Goal: Task Accomplishment & Management: Manage account settings

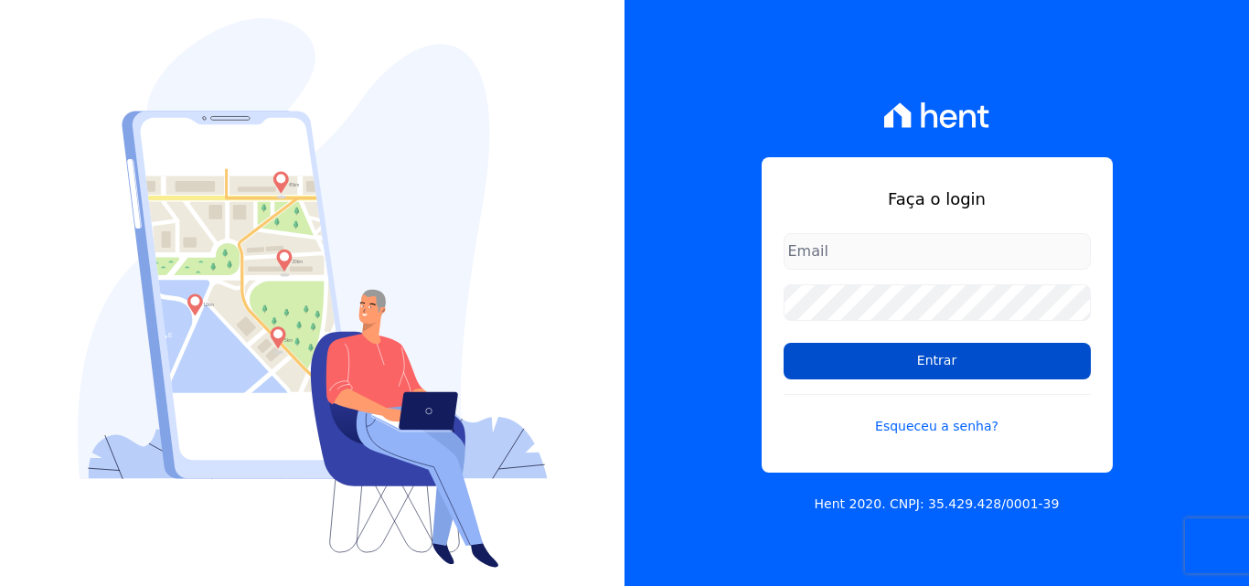
type input "[EMAIL_ADDRESS][DOMAIN_NAME]"
click at [847, 367] on input "Entrar" at bounding box center [936, 361] width 307 height 37
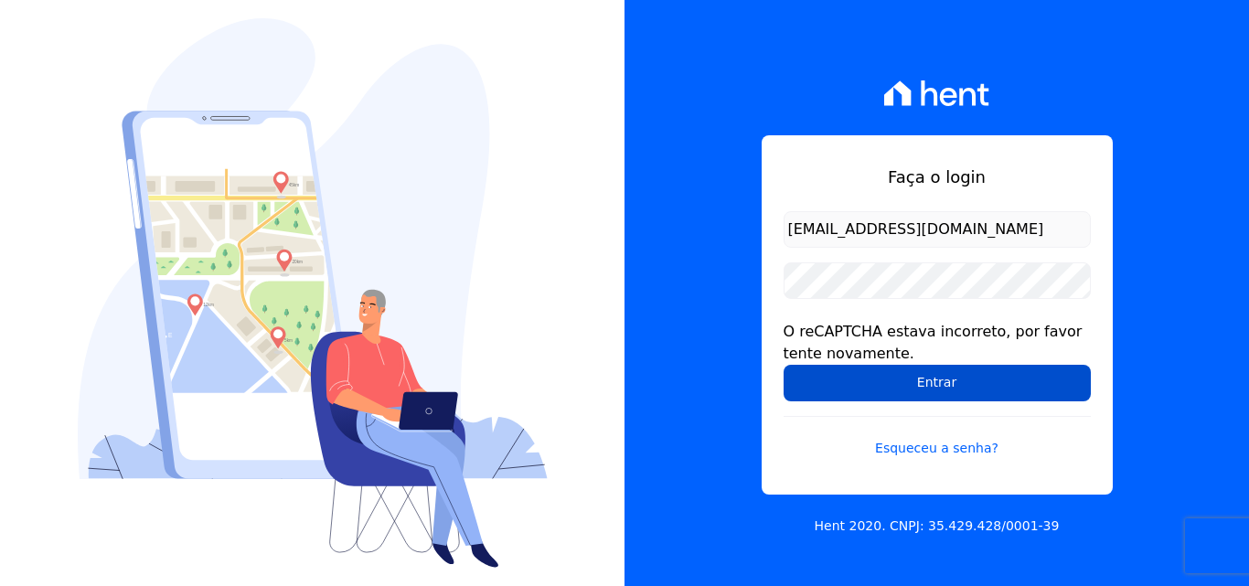
click at [933, 384] on input "Entrar" at bounding box center [936, 383] width 307 height 37
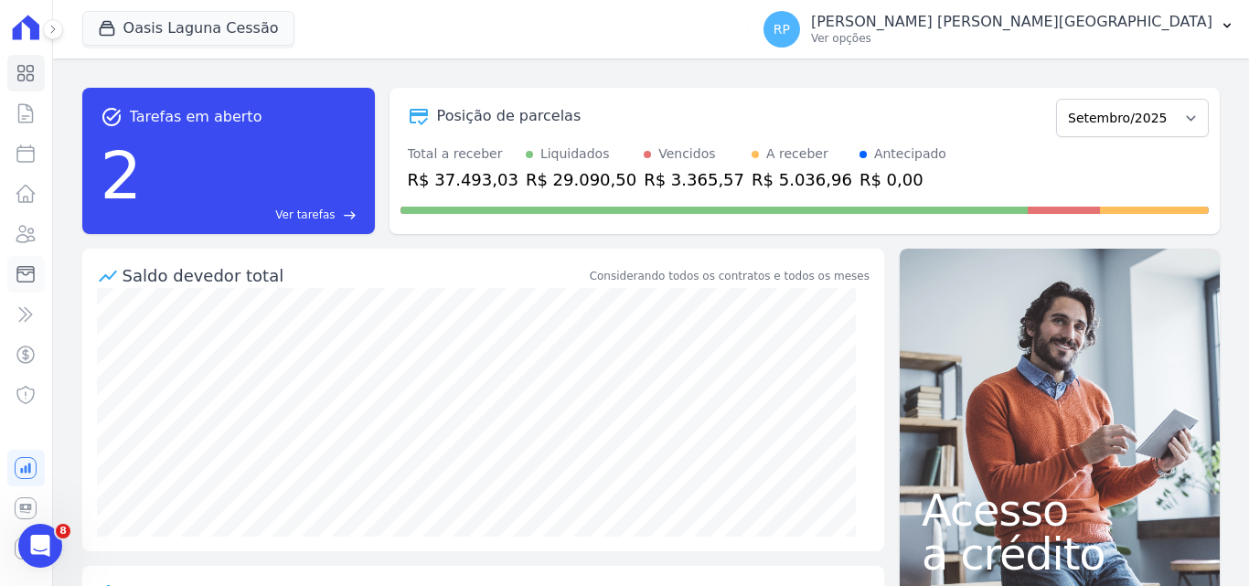
click at [36, 265] on icon at bounding box center [26, 274] width 22 height 22
click at [20, 282] on icon at bounding box center [25, 275] width 16 height 16
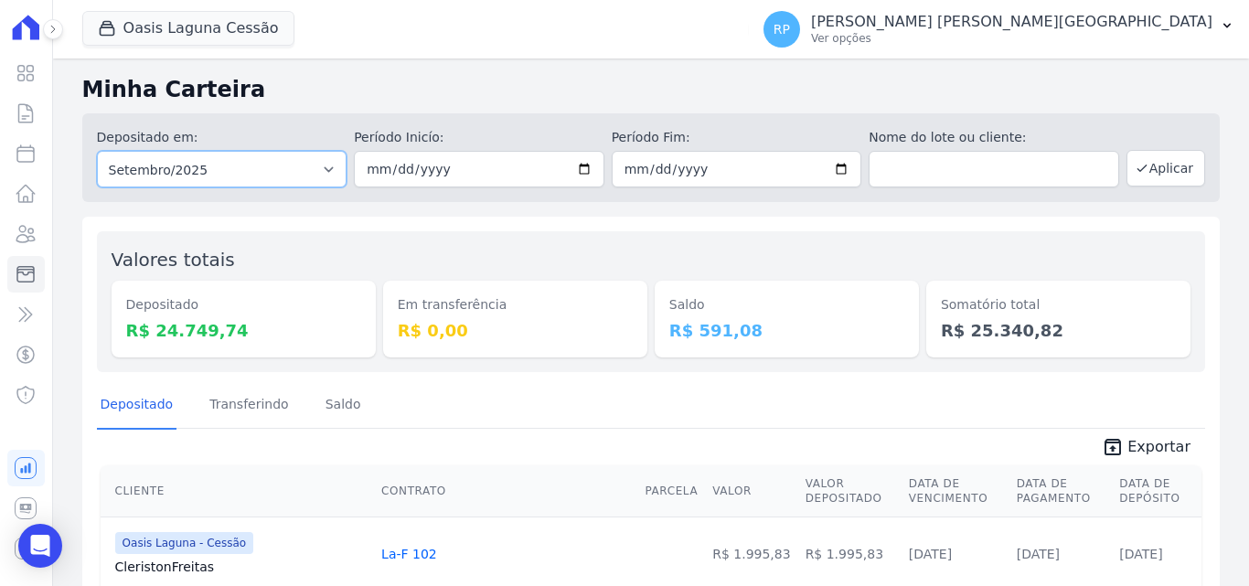
click at [179, 183] on select "Todos os meses Janeiro/2020 Fevereiro/2020 Março/2020 Abril/2020 Maio/2020 Junh…" at bounding box center [222, 169] width 250 height 37
select select "all"
click at [97, 151] on select "Todos os meses Janeiro/2020 Fevereiro/2020 Março/2020 Abril/2020 Maio/2020 Junh…" at bounding box center [222, 169] width 250 height 37
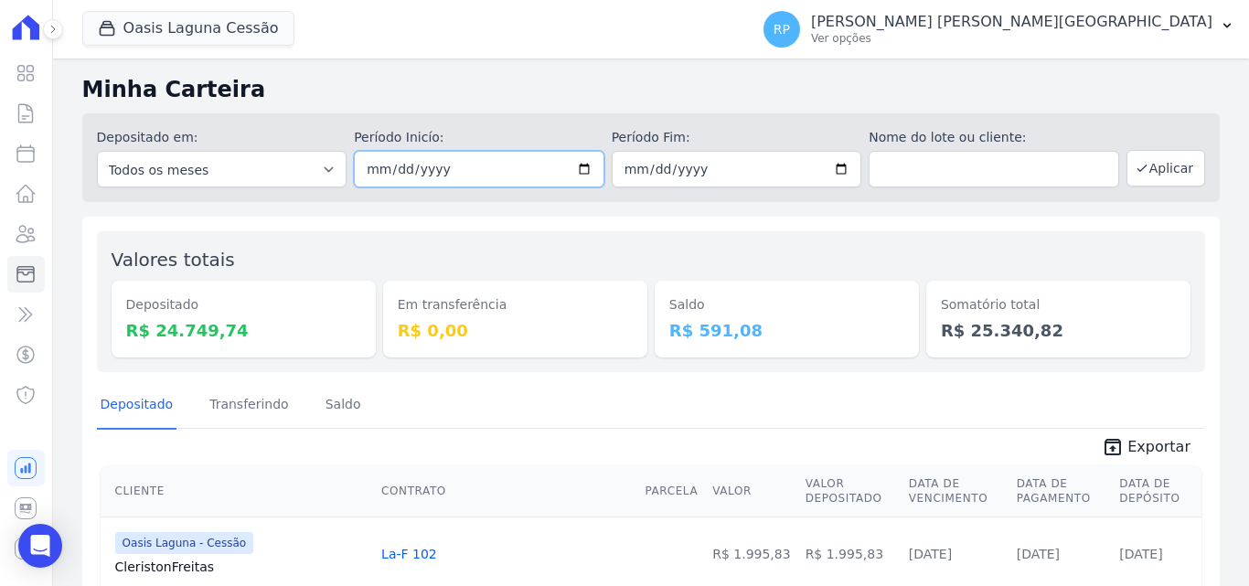
click at [574, 168] on input "date" at bounding box center [479, 169] width 250 height 37
type input "[DATE]"
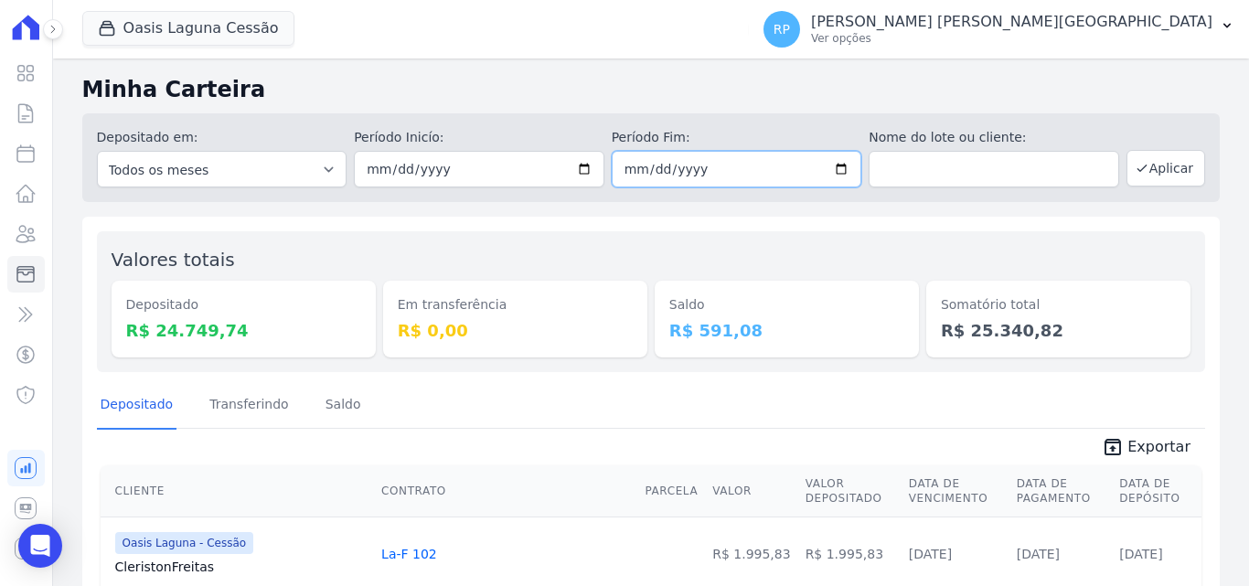
click at [836, 168] on input "date" at bounding box center [737, 169] width 250 height 37
type input "[DATE]"
click at [1149, 169] on button "Aplicar" at bounding box center [1165, 168] width 79 height 37
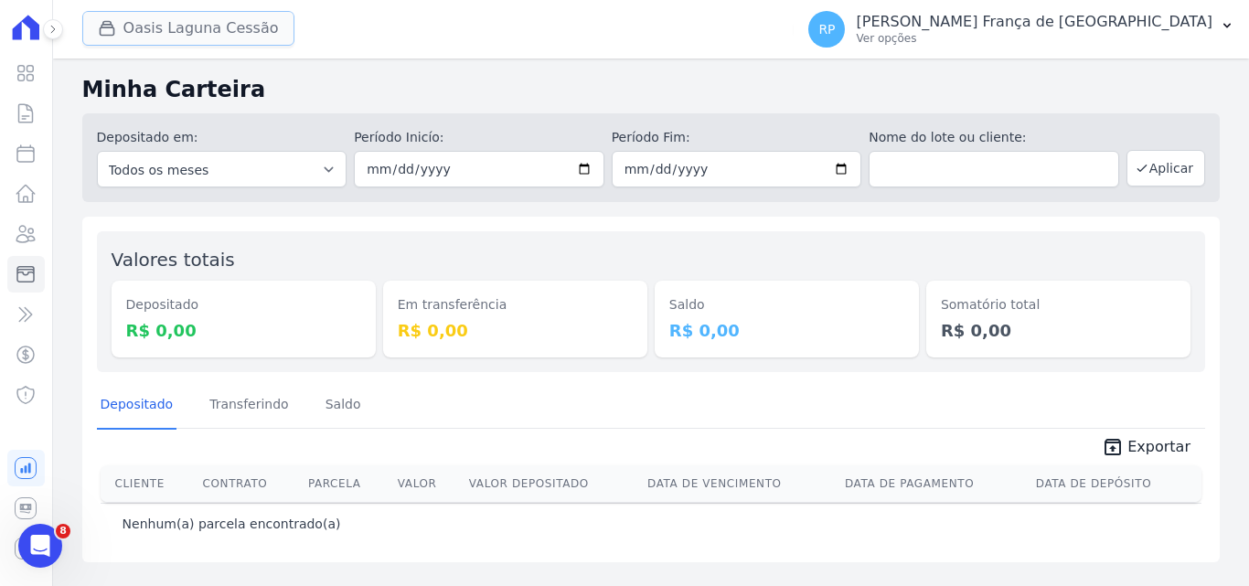
click at [219, 43] on button "Oasis Laguna Cessão" at bounding box center [188, 28] width 212 height 35
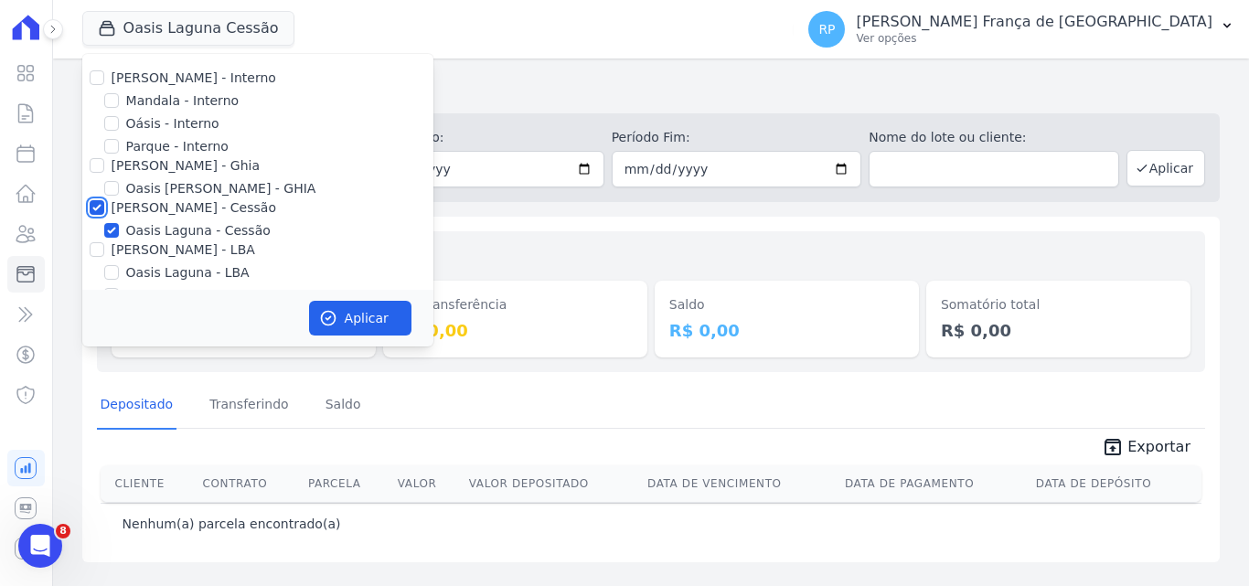
click at [94, 211] on input "[PERSON_NAME] - Cessão" at bounding box center [97, 207] width 15 height 15
checkbox input "false"
click at [112, 122] on input "Oásis - Interno" at bounding box center [111, 123] width 15 height 15
checkbox input "true"
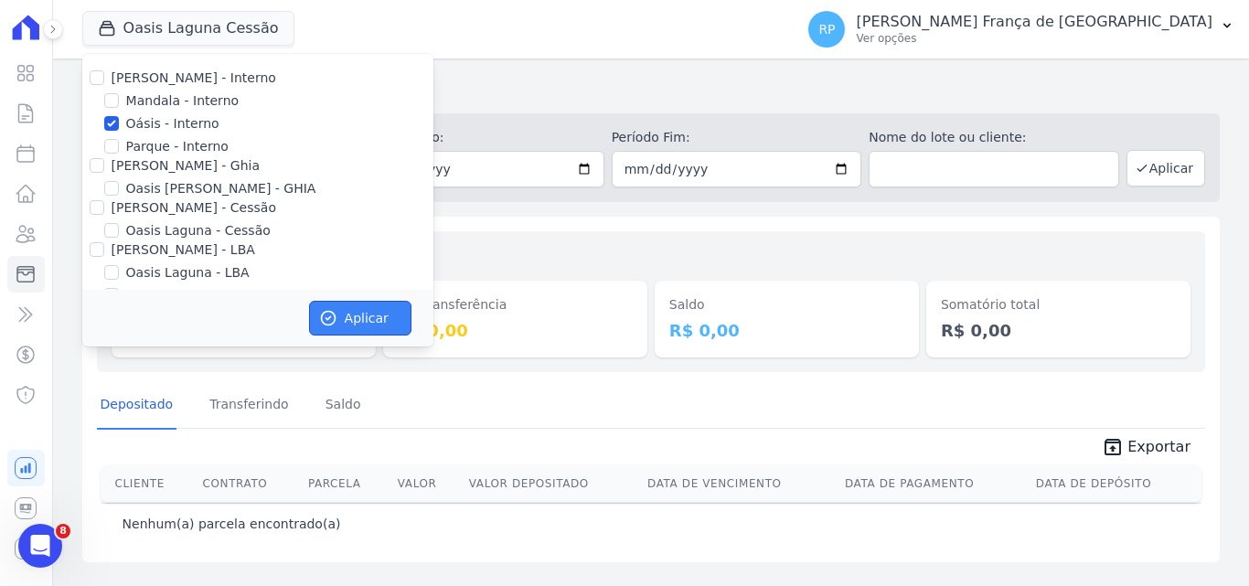
click at [329, 312] on icon "button" at bounding box center [328, 319] width 14 height 14
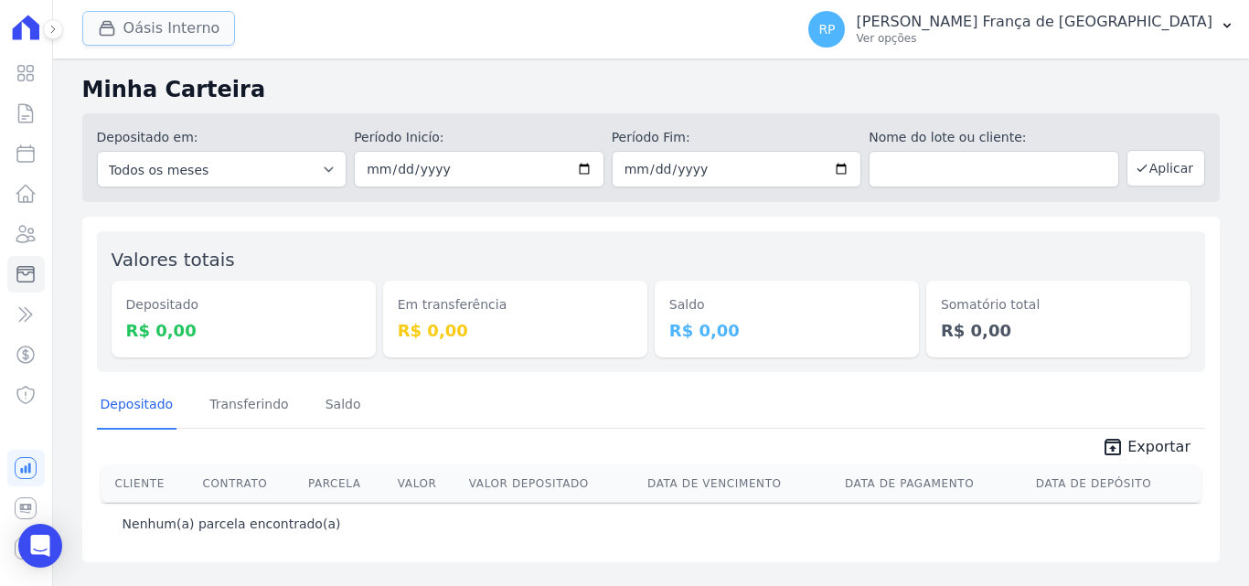
click at [163, 27] on button "Oásis Interno" at bounding box center [159, 28] width 154 height 35
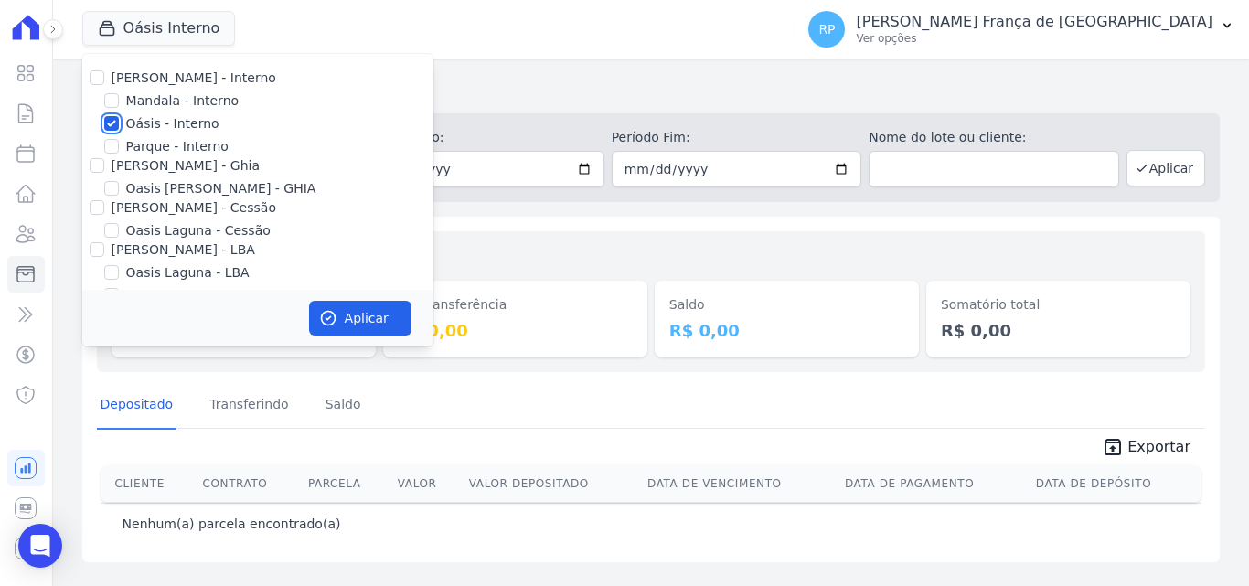
click at [116, 125] on input "Oásis - Interno" at bounding box center [111, 123] width 15 height 15
checkbox input "false"
click at [95, 166] on input "[PERSON_NAME] - Ghia" at bounding box center [97, 165] width 15 height 15
checkbox input "true"
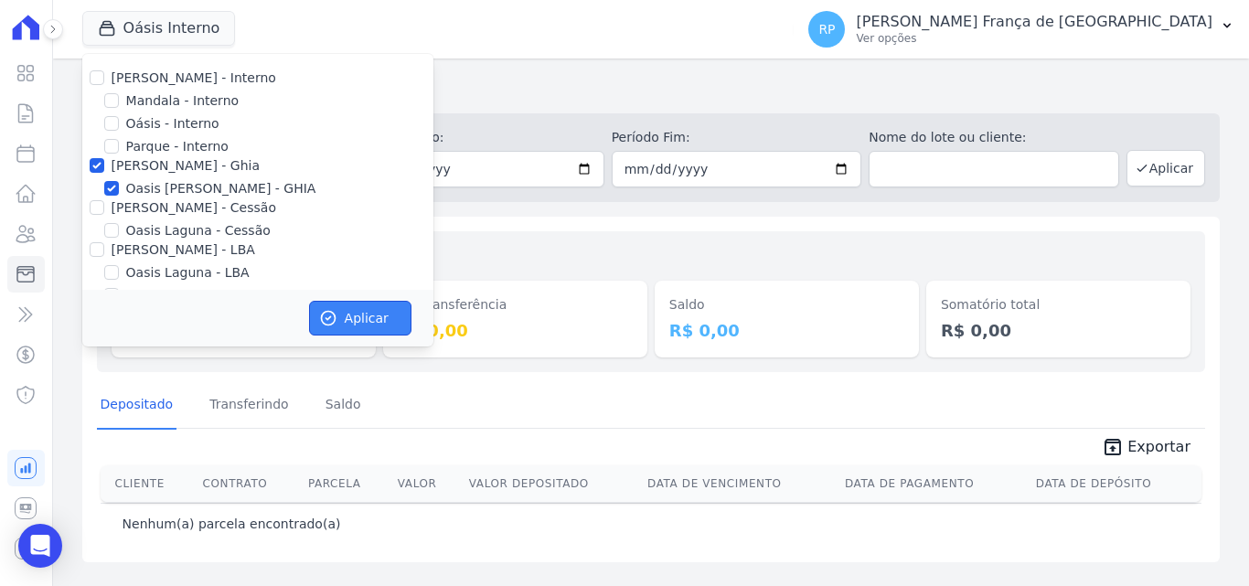
click at [357, 325] on button "Aplicar" at bounding box center [360, 318] width 102 height 35
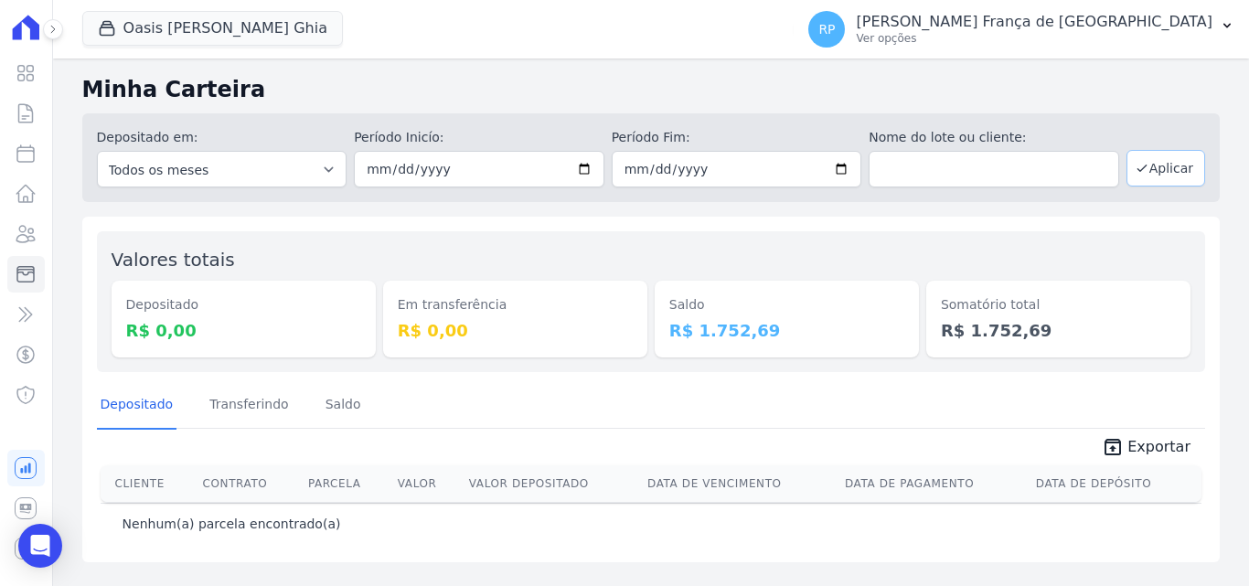
click at [1141, 185] on button "Aplicar" at bounding box center [1165, 168] width 79 height 37
click at [196, 24] on button "Oasis [PERSON_NAME] Ghia" at bounding box center [212, 28] width 261 height 35
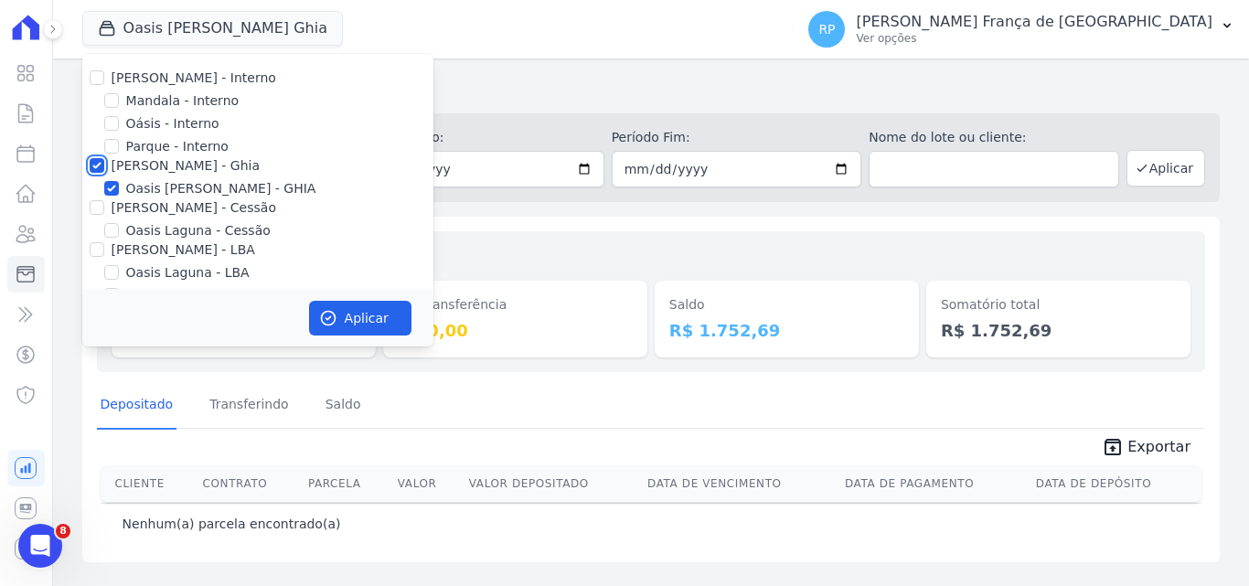
click at [93, 162] on input "[PERSON_NAME] - Ghia" at bounding box center [97, 165] width 15 height 15
checkbox input "false"
click at [95, 205] on input "[PERSON_NAME] - Cessão" at bounding box center [97, 207] width 15 height 15
checkbox input "true"
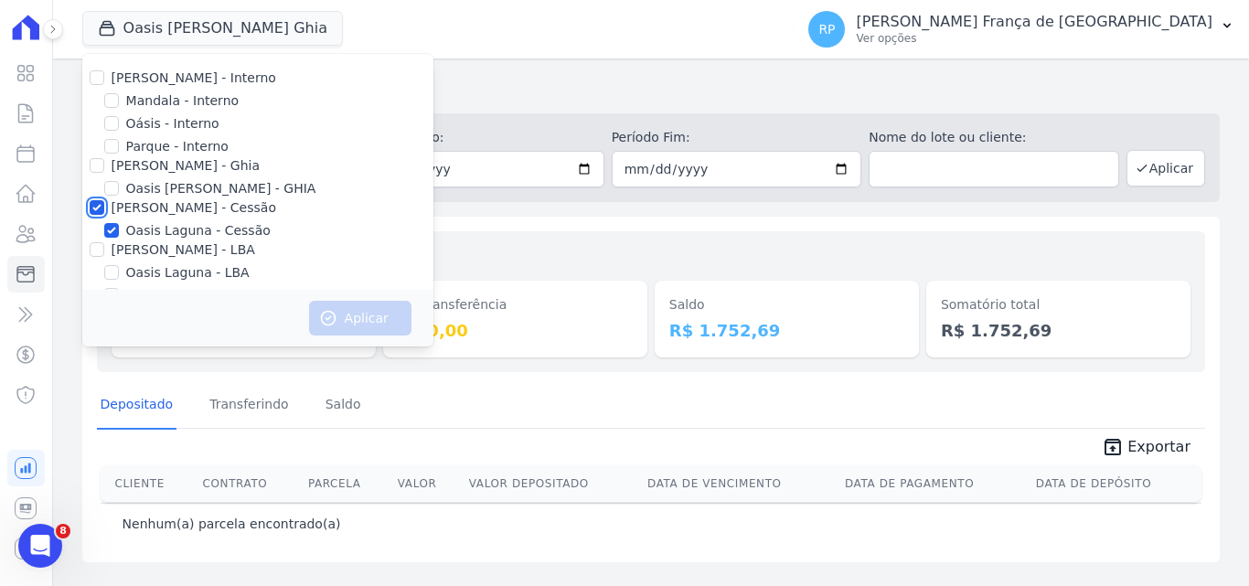
checkbox input "true"
click at [321, 314] on icon "button" at bounding box center [328, 318] width 18 height 18
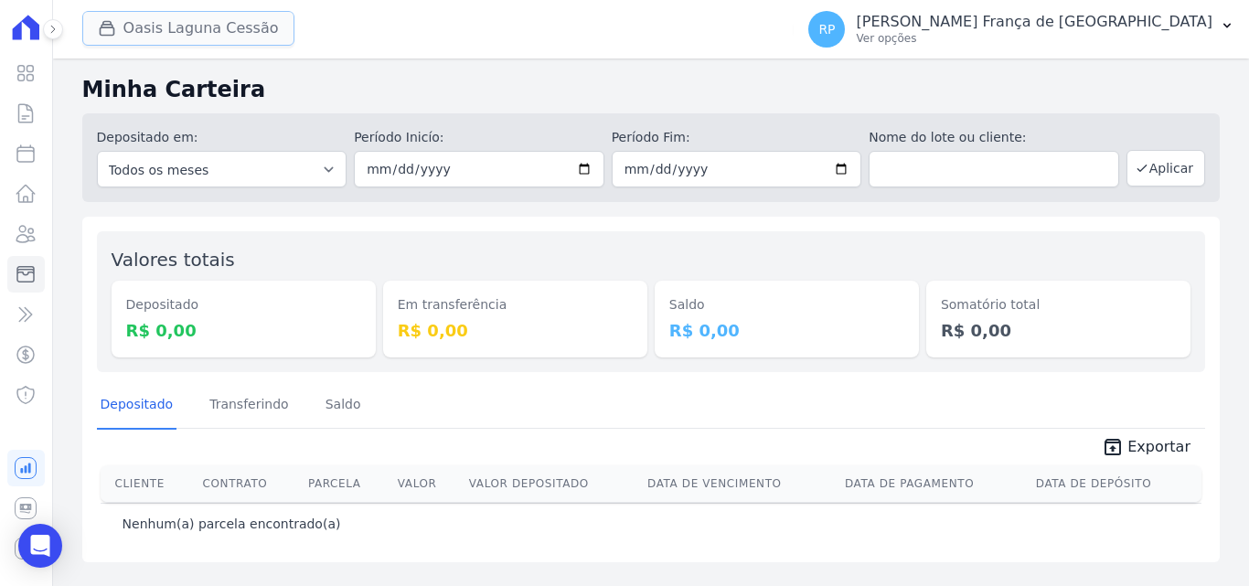
click at [181, 33] on button "Oasis Laguna Cessão" at bounding box center [188, 28] width 212 height 35
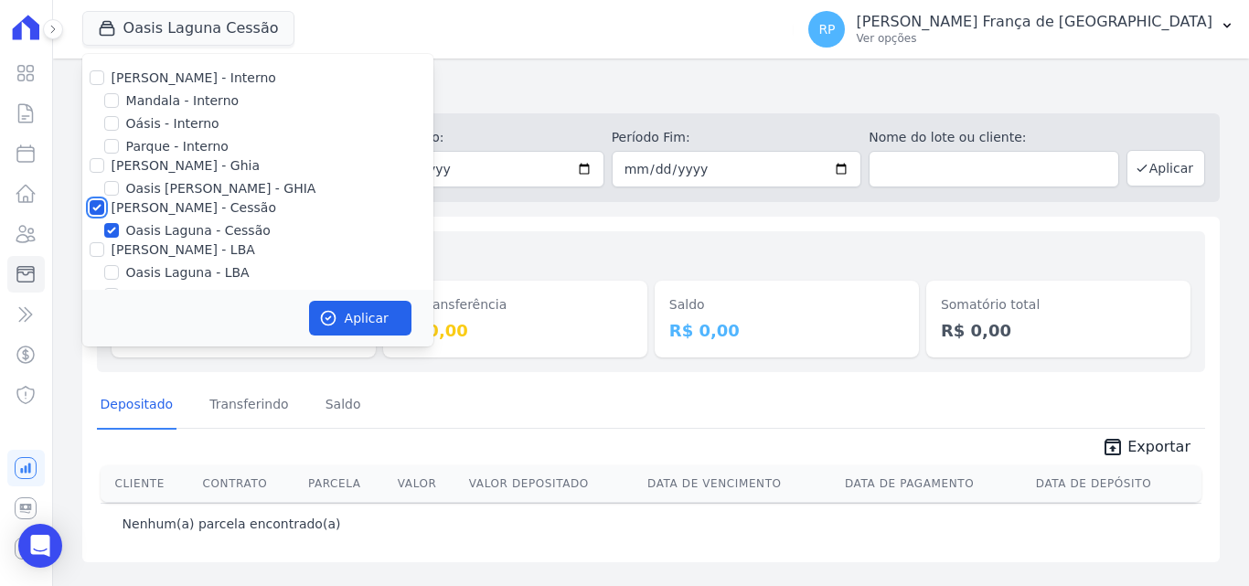
click at [97, 202] on input "[PERSON_NAME] - Cessão" at bounding box center [97, 207] width 15 height 15
checkbox input "false"
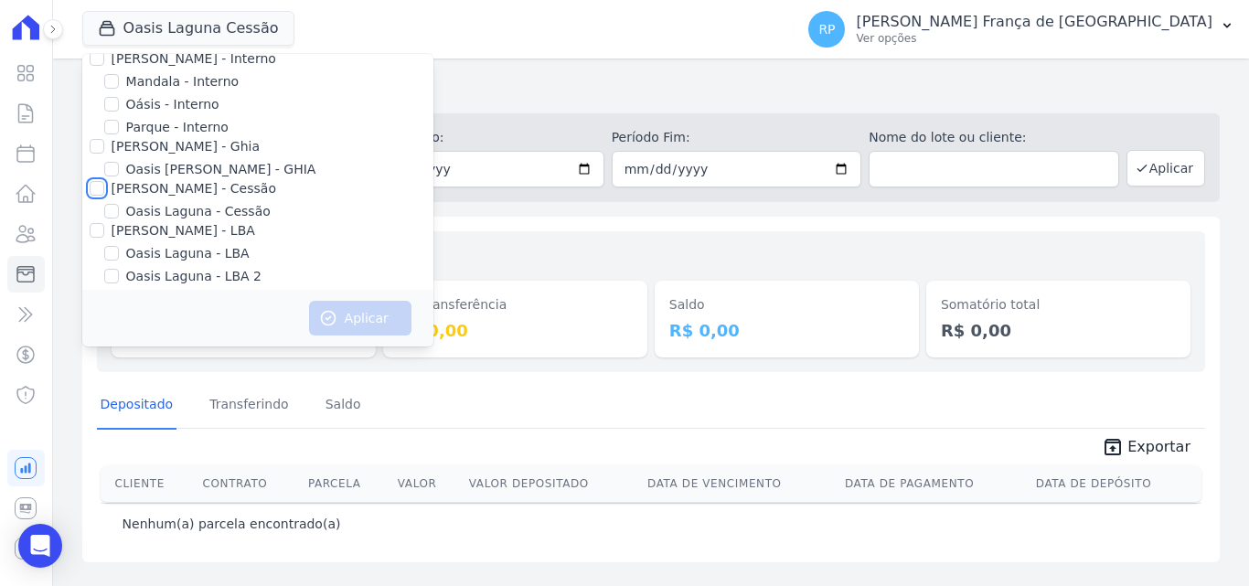
scroll to position [30, 0]
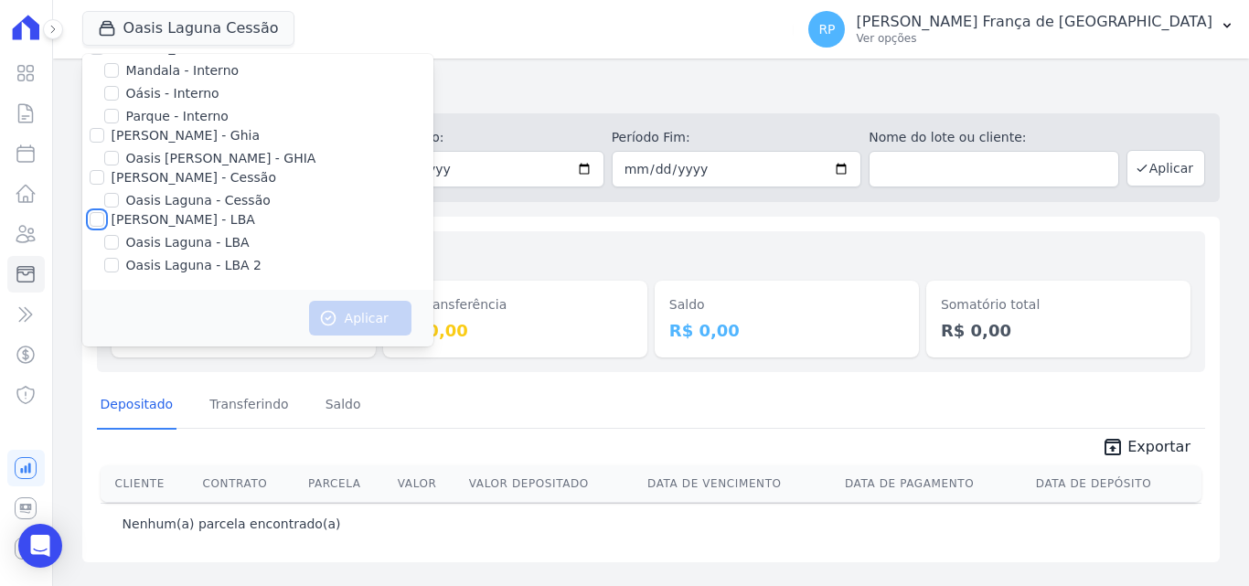
click at [92, 219] on input "[PERSON_NAME] - LBA" at bounding box center [97, 219] width 15 height 15
checkbox input "true"
click at [357, 325] on button "Aplicar" at bounding box center [360, 318] width 102 height 35
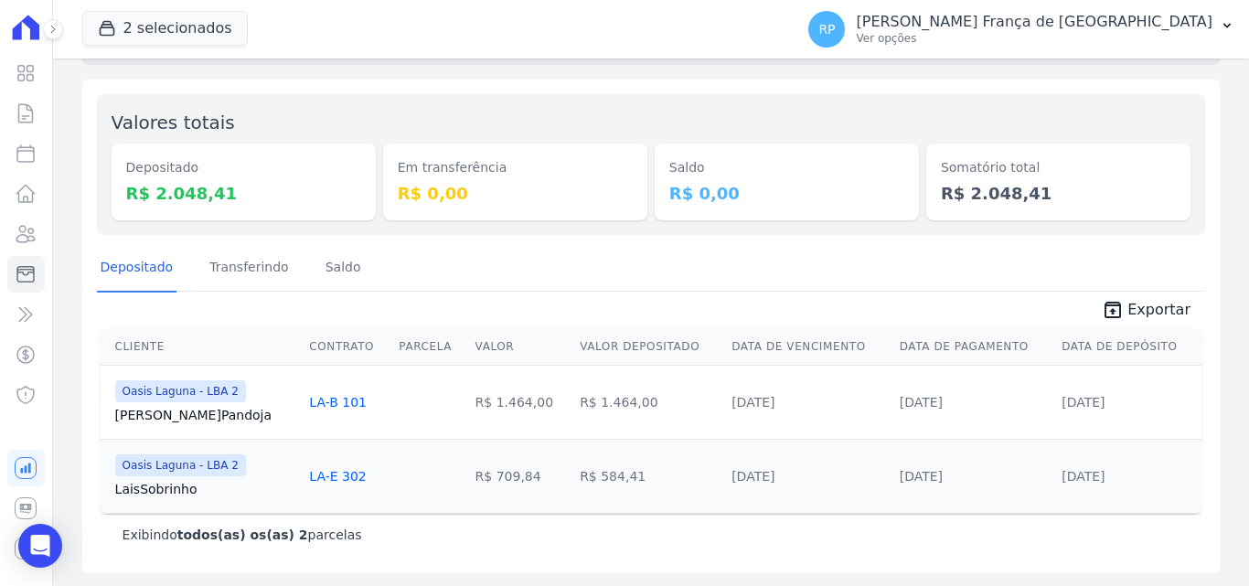
scroll to position [139, 0]
click at [1110, 304] on icon "unarchive" at bounding box center [1113, 308] width 22 height 22
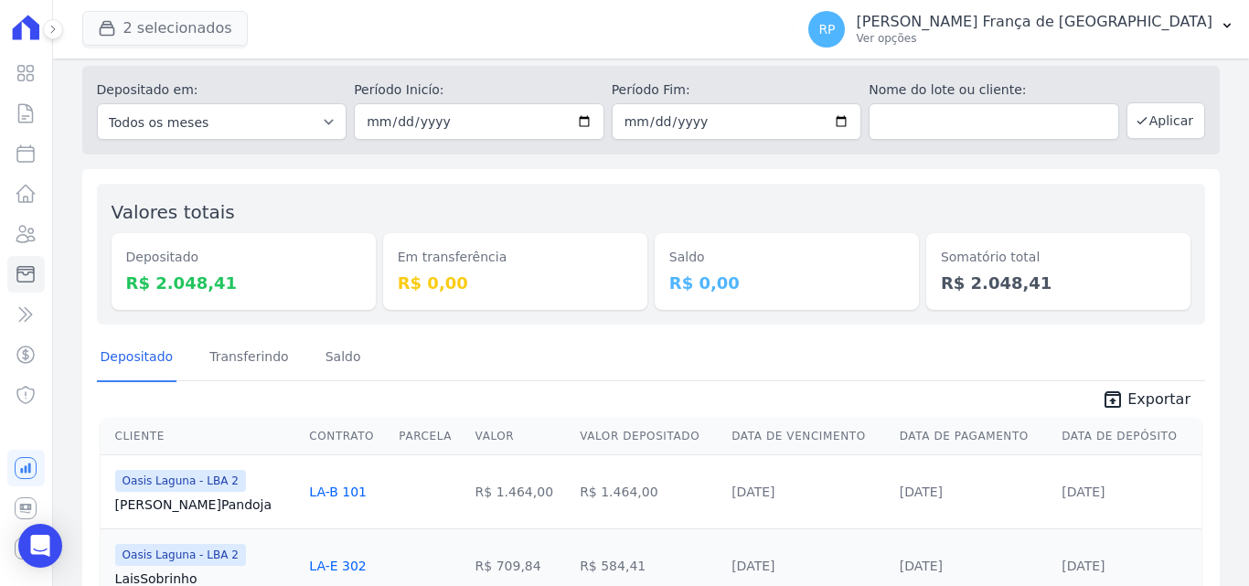
scroll to position [0, 0]
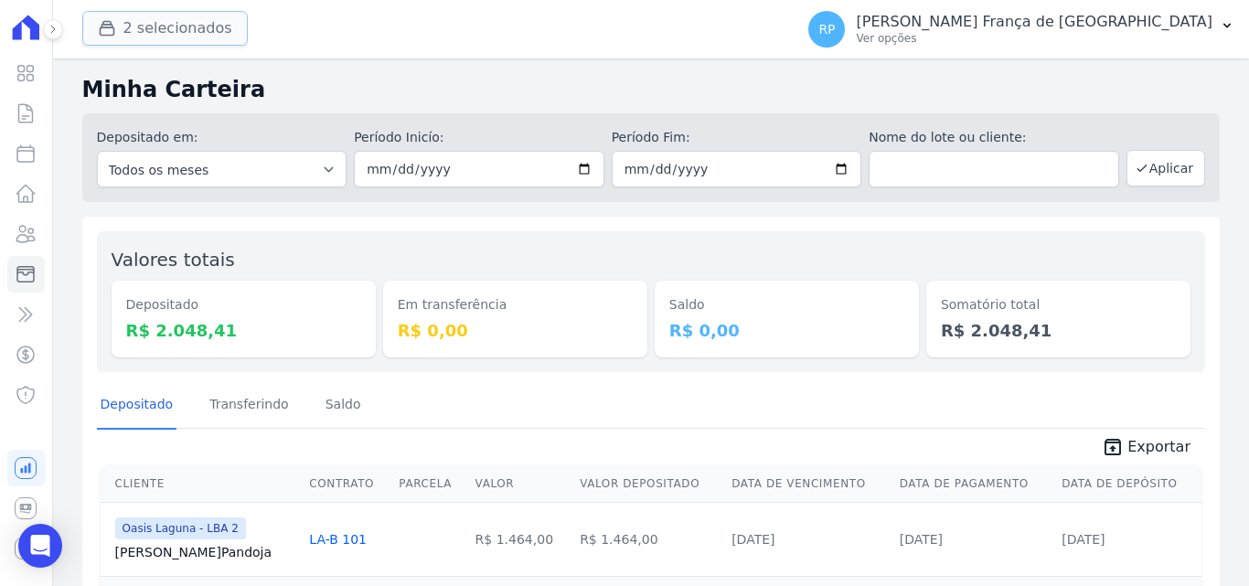
click at [186, 24] on button "2 selecionados" at bounding box center [164, 28] width 165 height 35
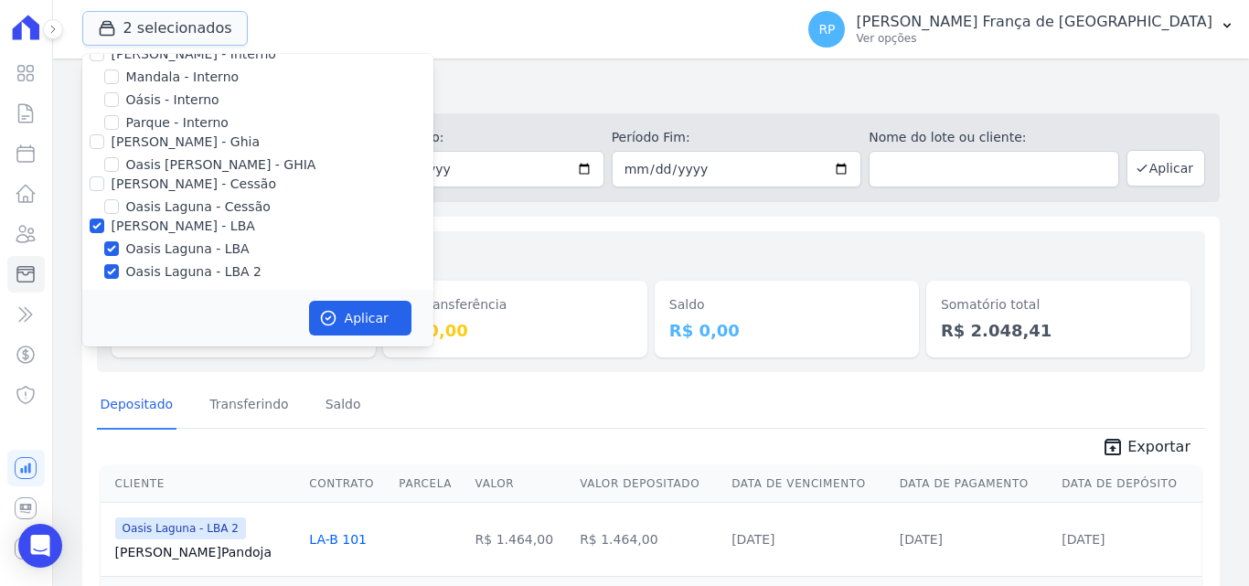
scroll to position [30, 0]
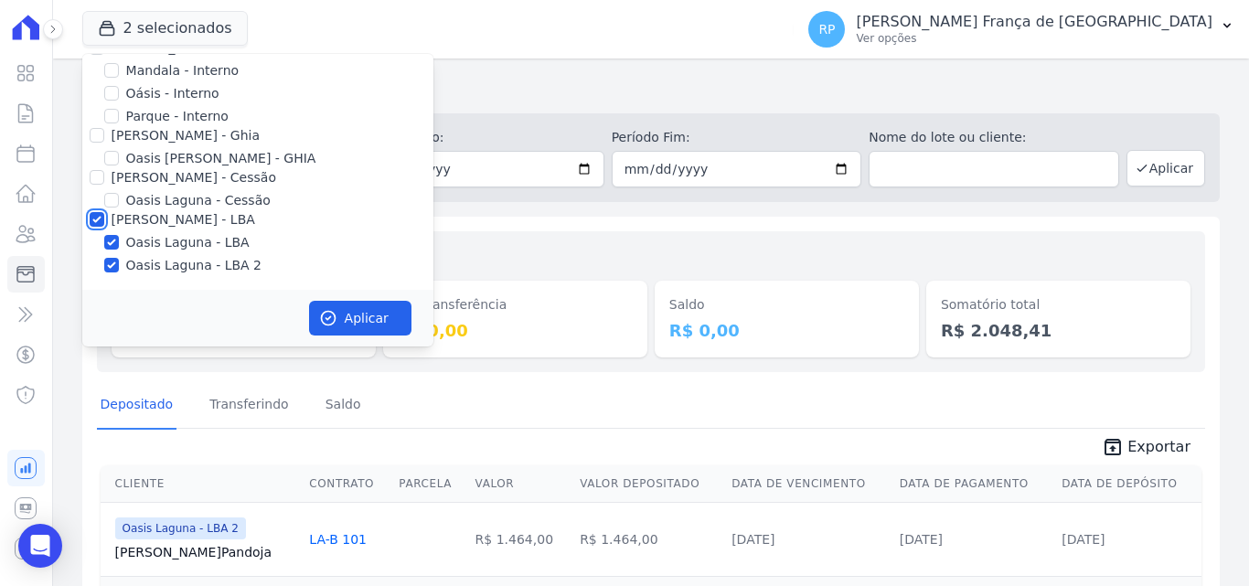
click at [101, 217] on input "[PERSON_NAME] - LBA" at bounding box center [97, 219] width 15 height 15
checkbox input "false"
click at [98, 177] on input "[PERSON_NAME] - Cessão" at bounding box center [97, 177] width 15 height 15
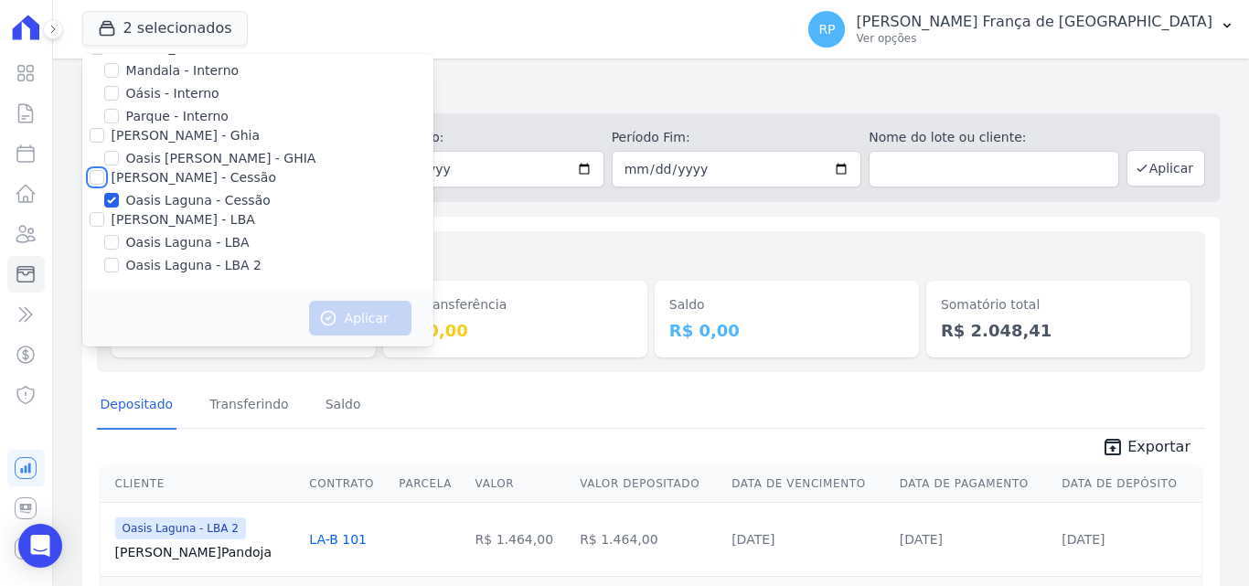
checkbox input "true"
click at [327, 312] on icon "button" at bounding box center [328, 319] width 14 height 14
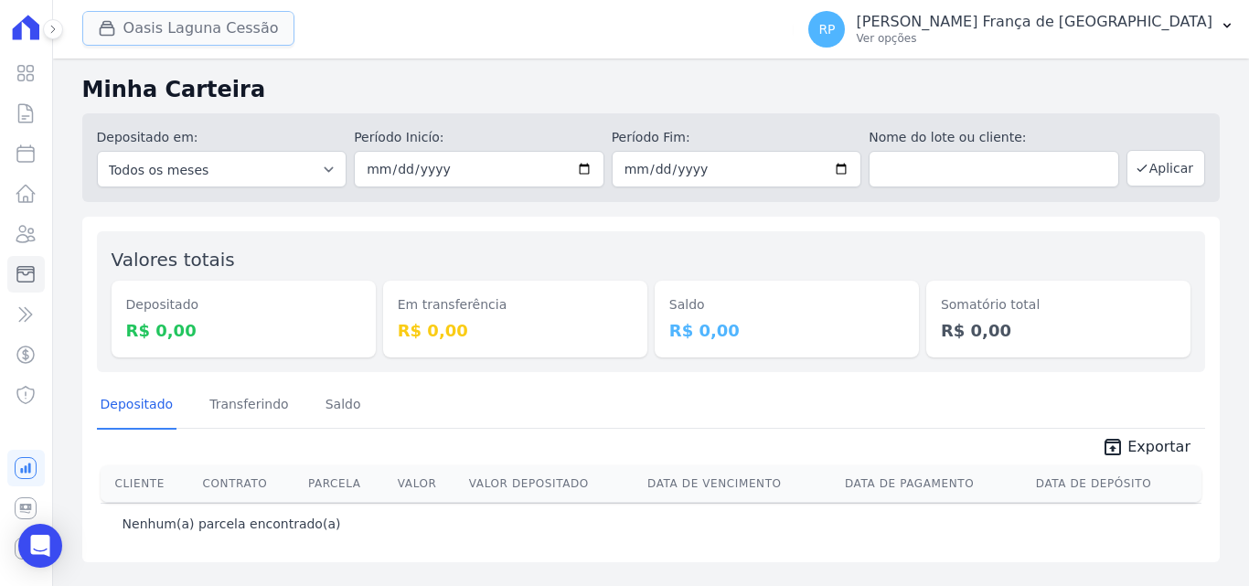
click at [147, 38] on button "Oasis Laguna Cessão" at bounding box center [188, 28] width 212 height 35
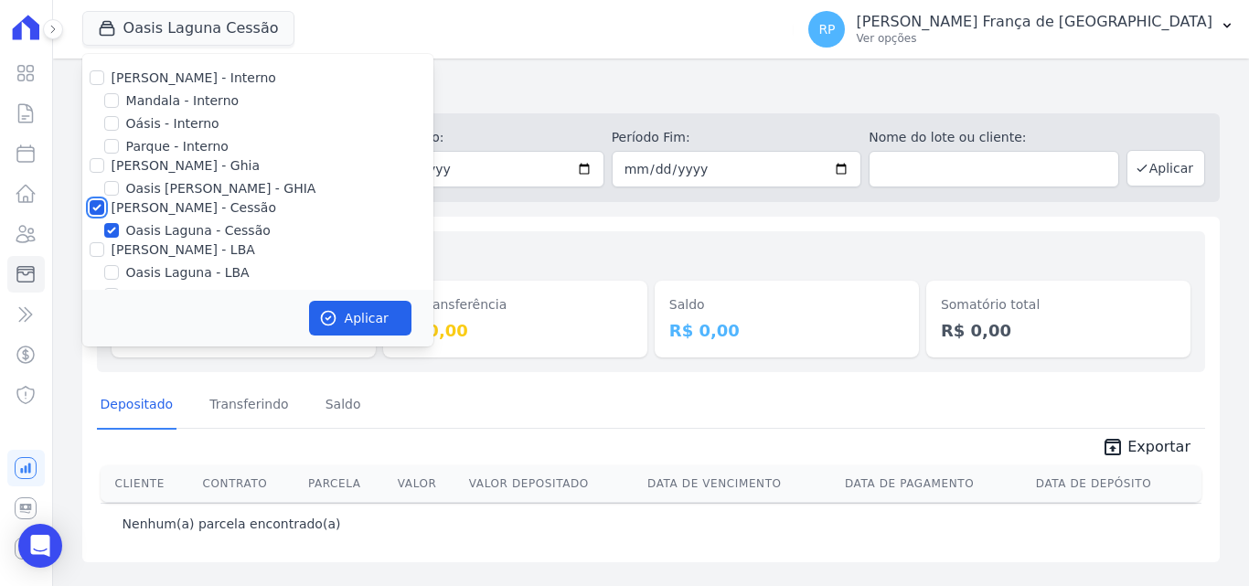
click at [99, 203] on input "[PERSON_NAME] - Cessão" at bounding box center [97, 207] width 15 height 15
checkbox input "false"
click at [101, 167] on input "[PERSON_NAME] - Ghia" at bounding box center [97, 165] width 15 height 15
checkbox input "true"
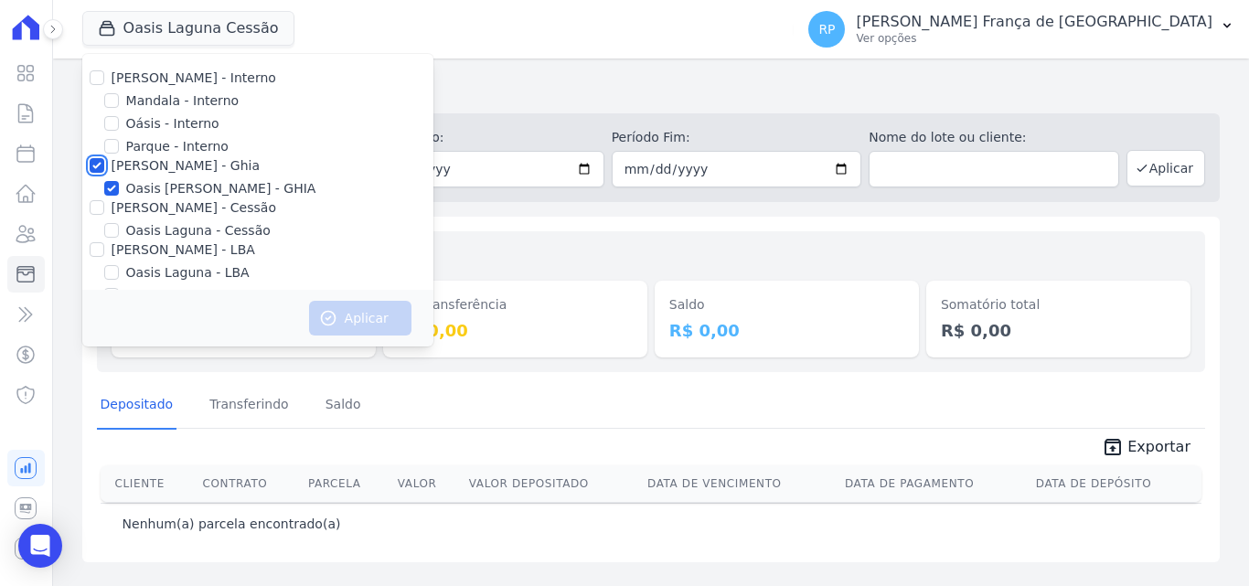
checkbox input "true"
click at [344, 315] on button "Aplicar" at bounding box center [360, 318] width 102 height 35
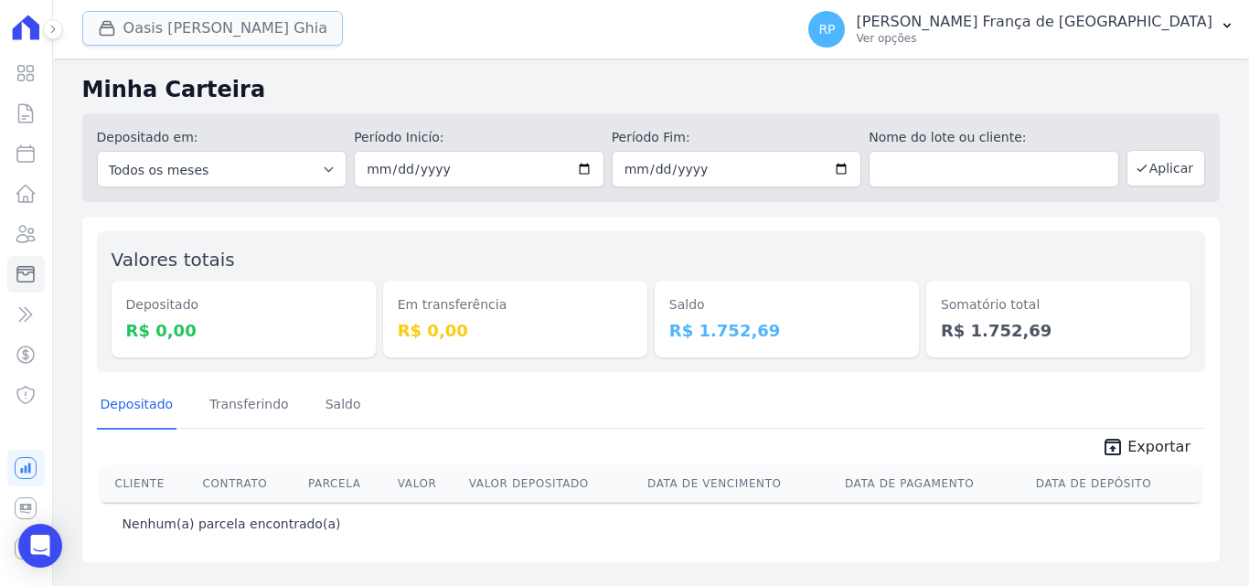
click at [186, 30] on button "Oasis [PERSON_NAME] Ghia" at bounding box center [212, 28] width 261 height 35
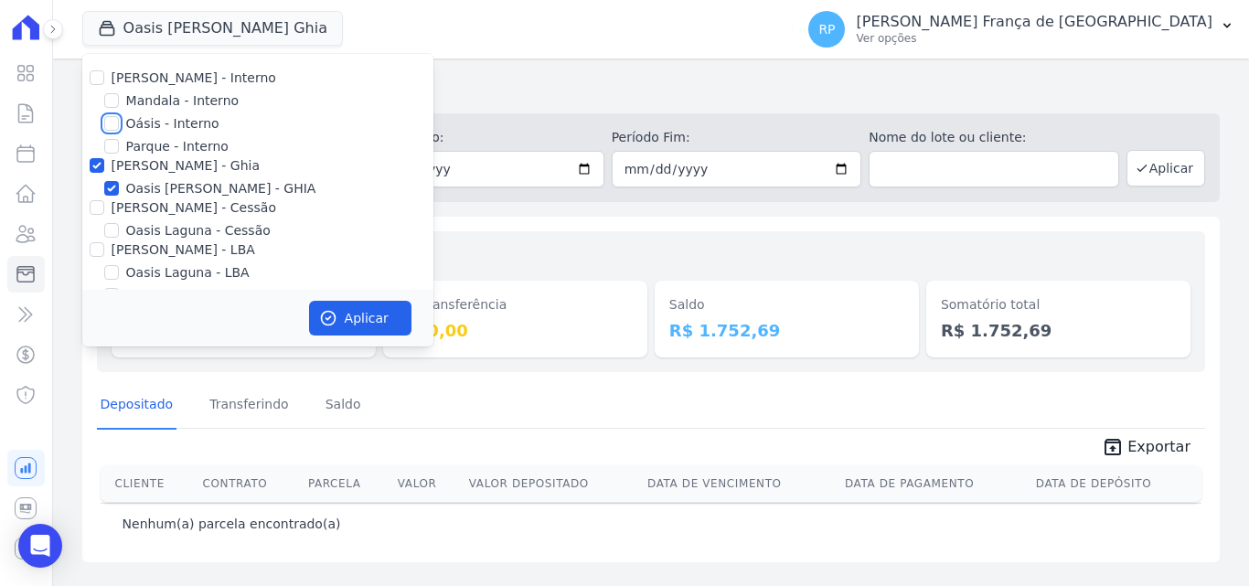
click at [114, 121] on input "Oásis - Interno" at bounding box center [111, 123] width 15 height 15
checkbox input "true"
click at [367, 326] on button "Aplicar" at bounding box center [360, 318] width 102 height 35
